Goal: Transaction & Acquisition: Purchase product/service

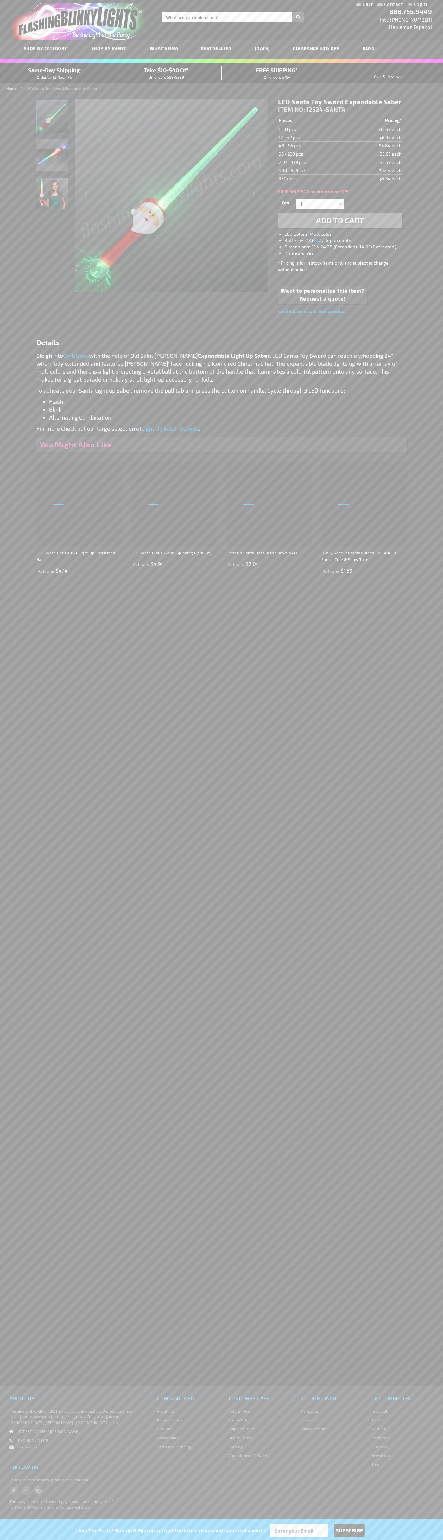
click at [340, 221] on span "Add to Cart" at bounding box center [340, 220] width 48 height 9
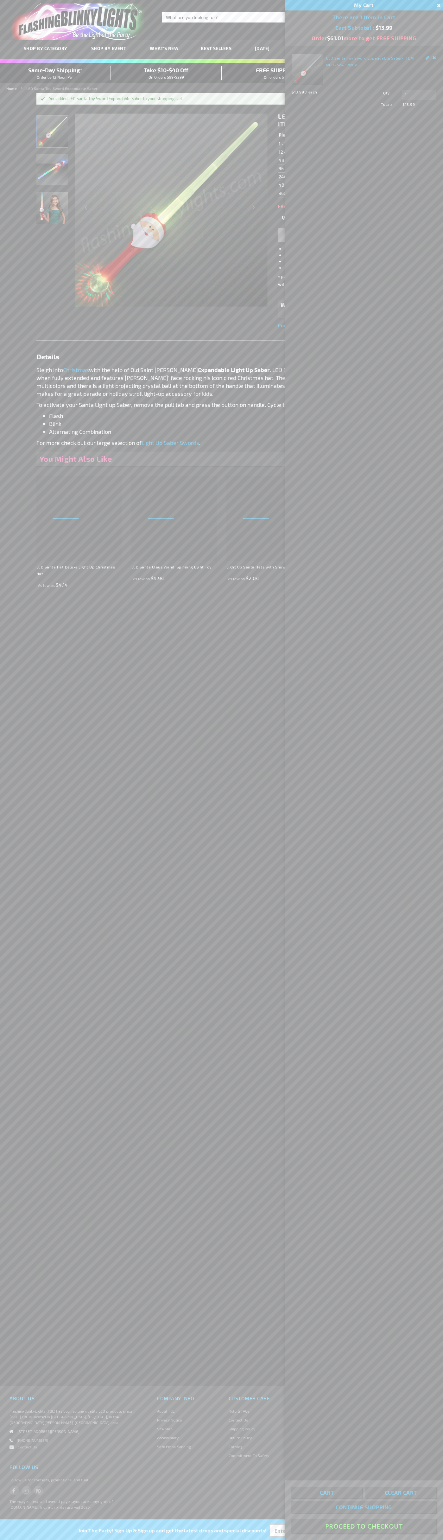
click at [364, 1527] on button "Proceed To Checkout" at bounding box center [364, 1527] width 145 height 14
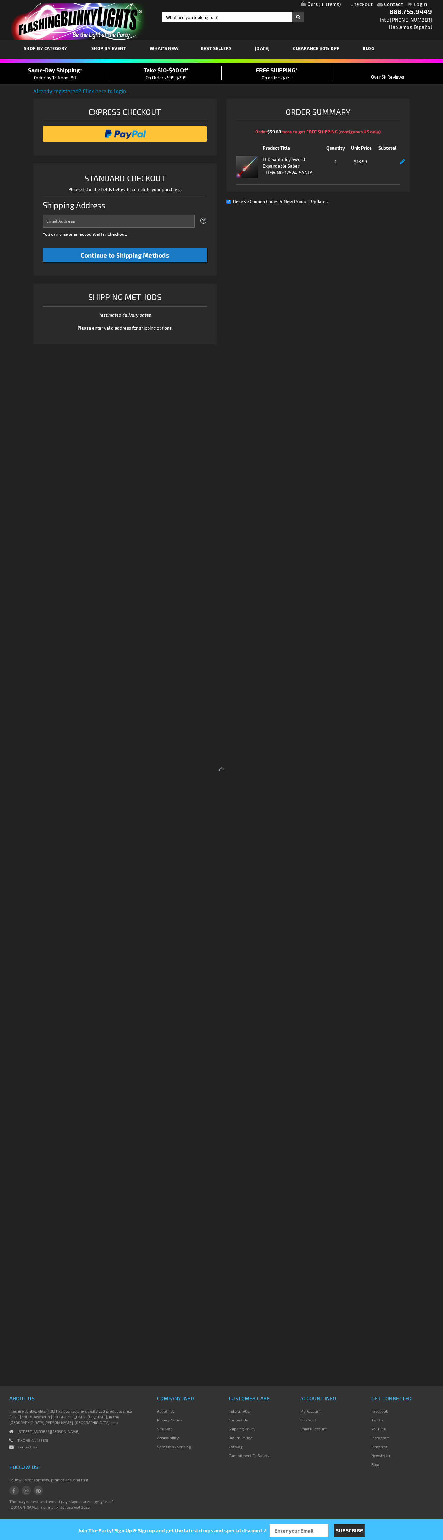
select select "US"
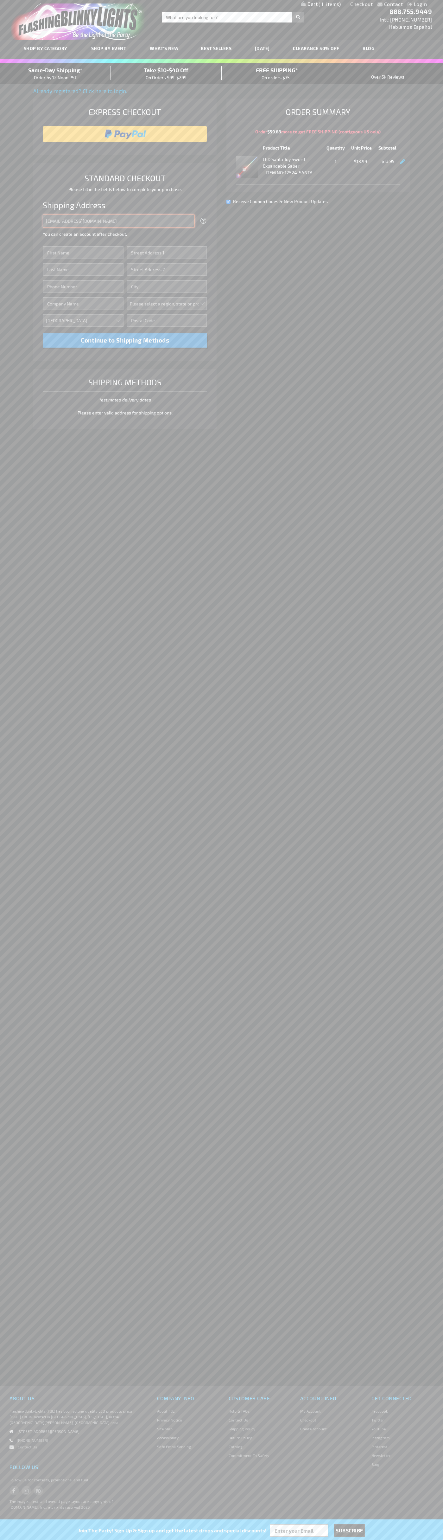
type input "[EMAIL_ADDRESS][DOMAIN_NAME]"
type input "[PERSON_NAME]"
type input "[STREET_ADDRESS][GEOGRAPHIC_DATA][PERSON_NAME]"
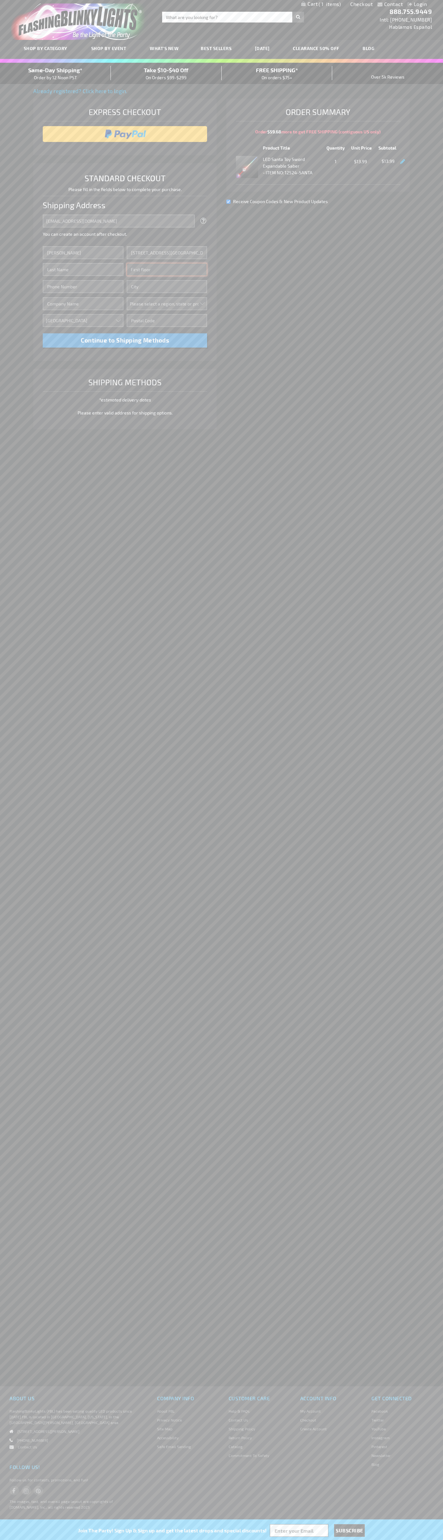
type input "First floor"
type input "[PERSON_NAME][GEOGRAPHIC_DATA]"
select select "33"
type input "48104"
type input "[PERSON_NAME]"
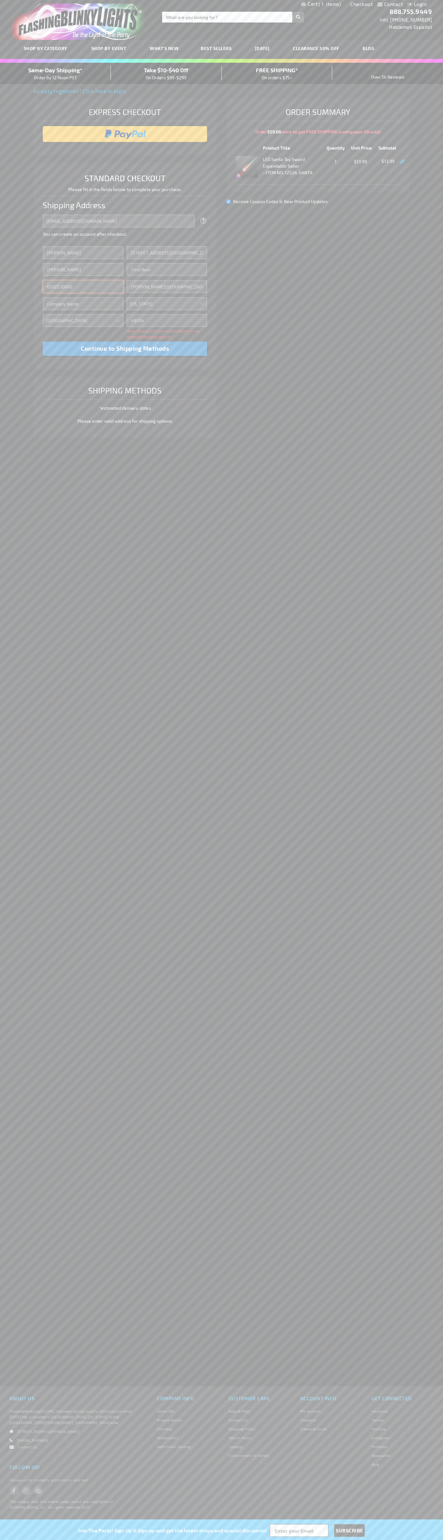
type input "6502530000"
type input "[PERSON_NAME]"
click at [55, 74] on div "Same-Day Shipping* Order by 12 Noon PST" at bounding box center [55, 73] width 111 height 15
click at [125, 134] on input "image" at bounding box center [125, 134] width 158 height 13
